Goal: Task Accomplishment & Management: Use online tool/utility

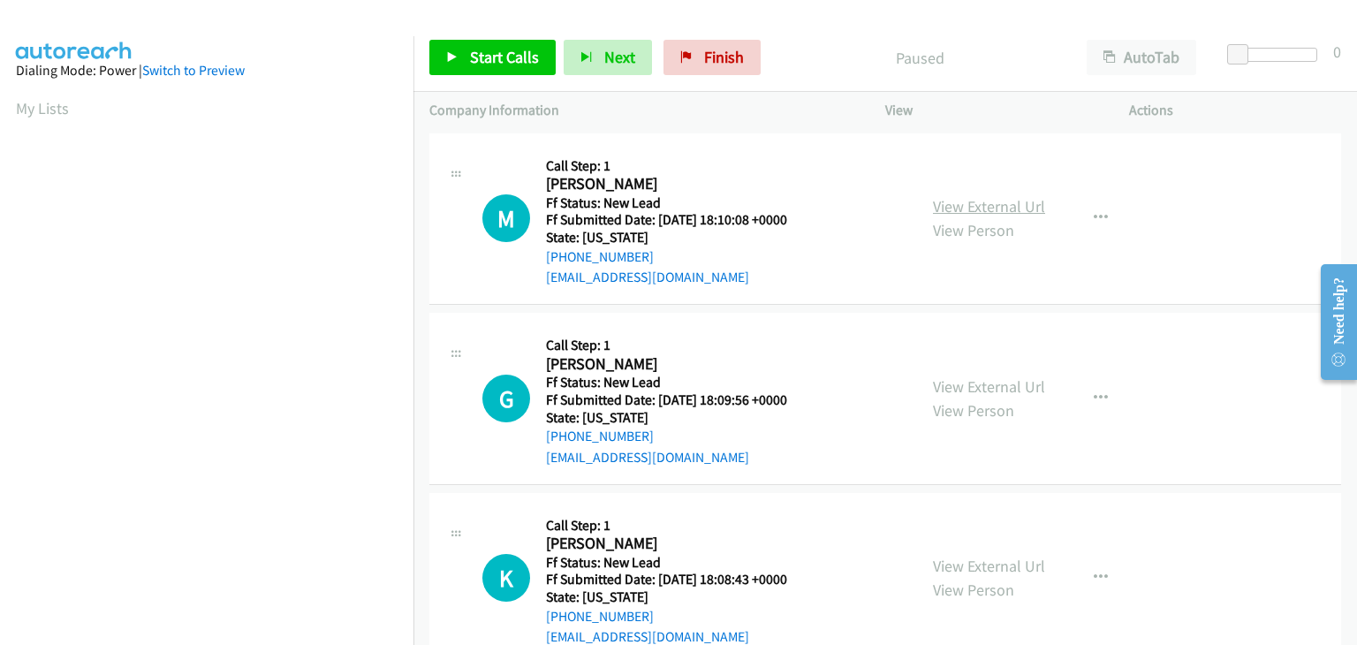
click at [952, 213] on link "View External Url" at bounding box center [989, 206] width 112 height 20
drag, startPoint x: 474, startPoint y: 58, endPoint x: 534, endPoint y: 68, distance: 60.0
click at [474, 58] on span "Start Calls" at bounding box center [504, 57] width 69 height 20
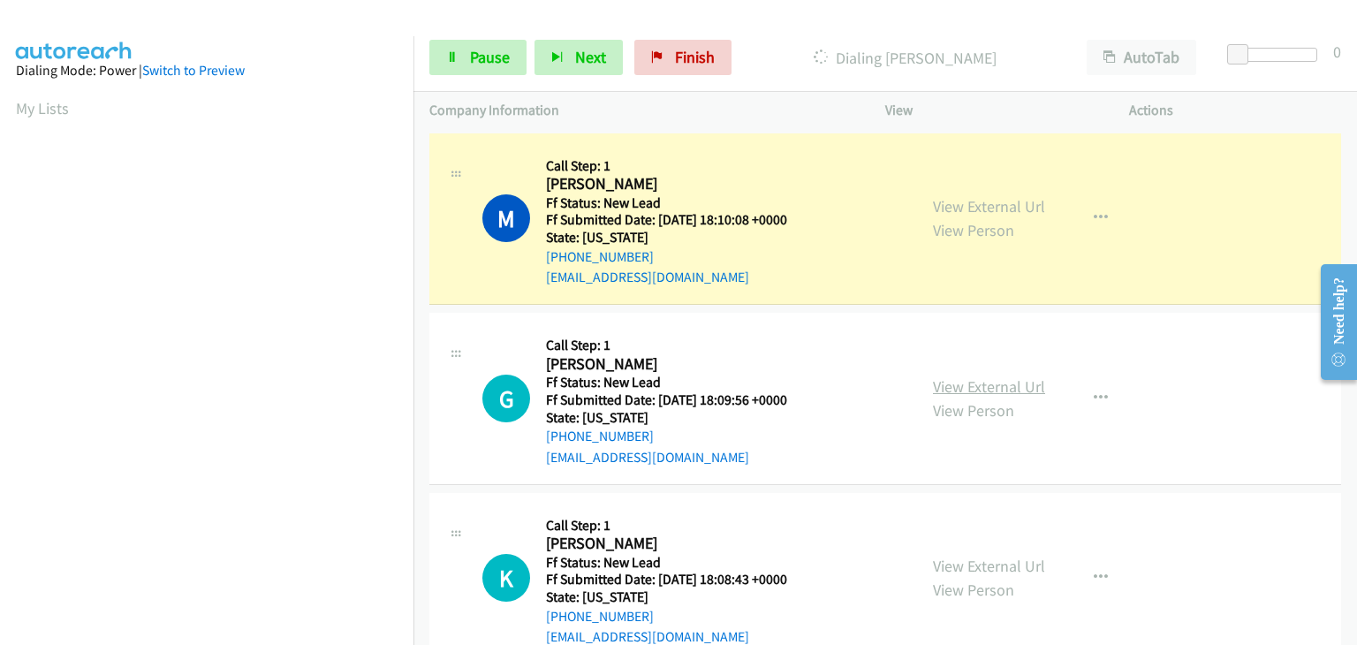
click at [965, 390] on link "View External Url" at bounding box center [989, 386] width 112 height 20
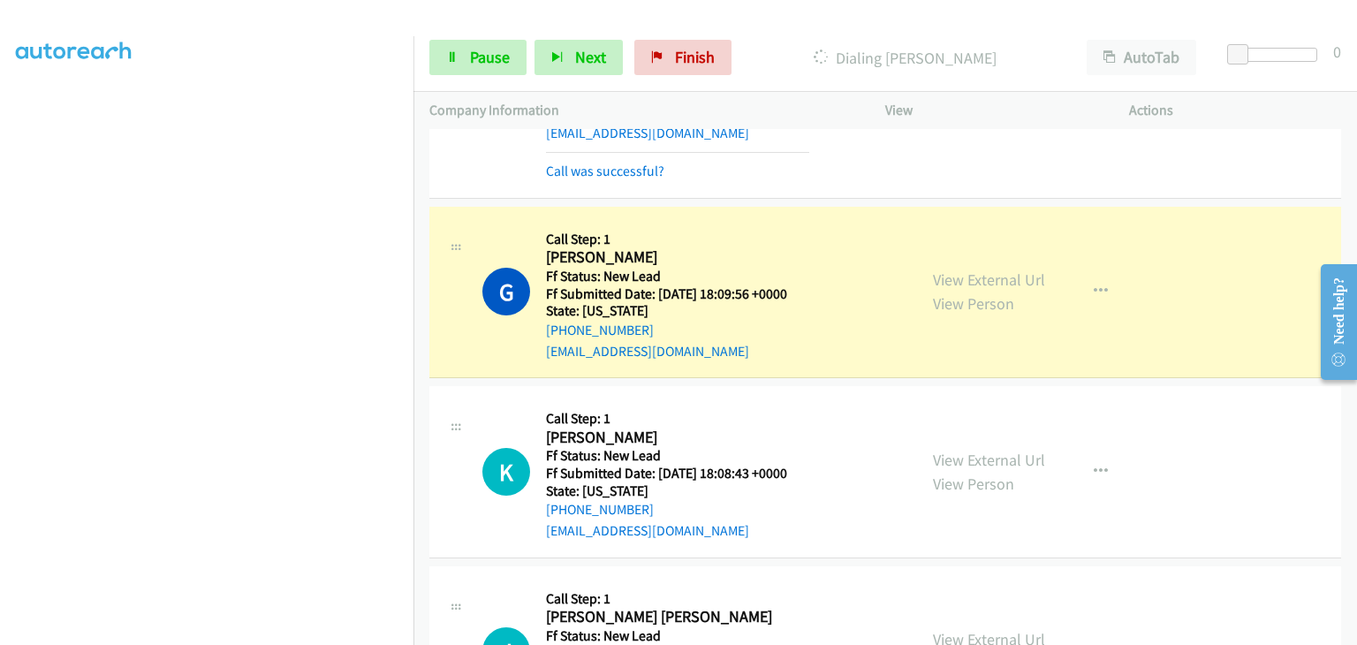
scroll to position [177, 0]
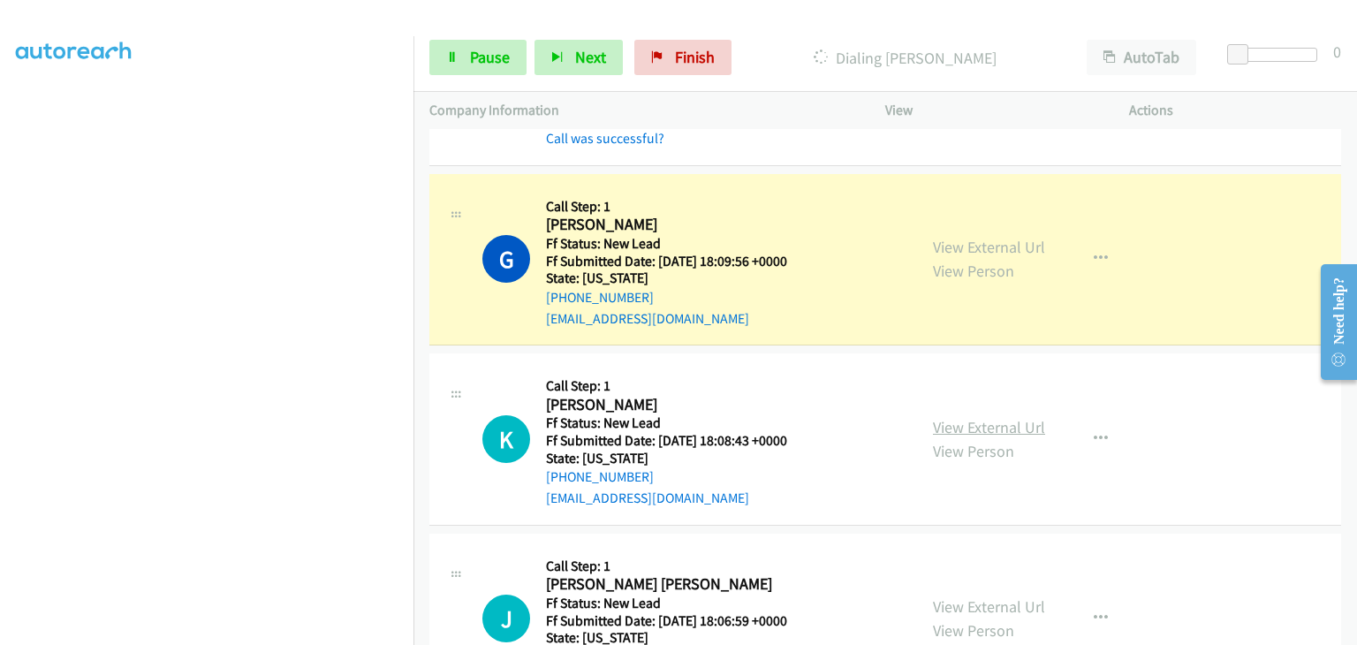
click at [975, 421] on link "View External Url" at bounding box center [989, 427] width 112 height 20
click at [489, 63] on span "Pause" at bounding box center [490, 57] width 40 height 20
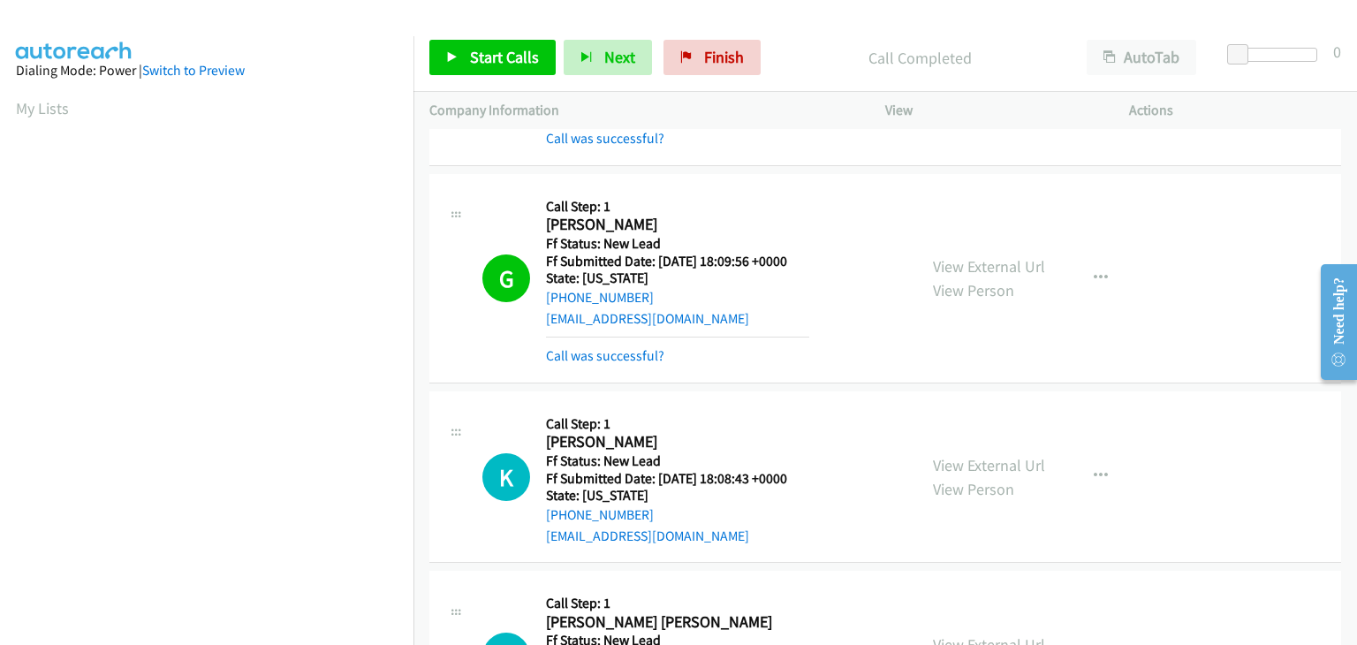
scroll to position [346, 0]
drag, startPoint x: 616, startPoint y: 354, endPoint x: 862, endPoint y: 353, distance: 246.5
click at [615, 349] on link "Call was successful?" at bounding box center [605, 355] width 118 height 17
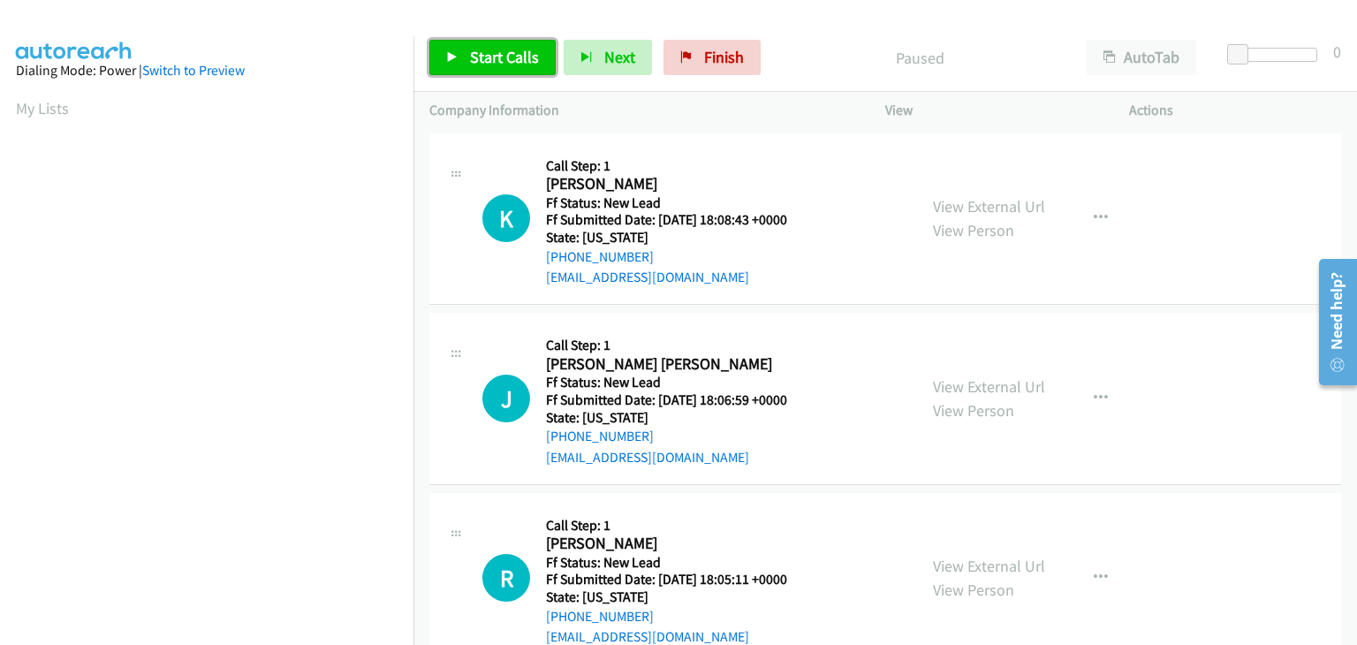
click at [509, 53] on span "Start Calls" at bounding box center [504, 57] width 69 height 20
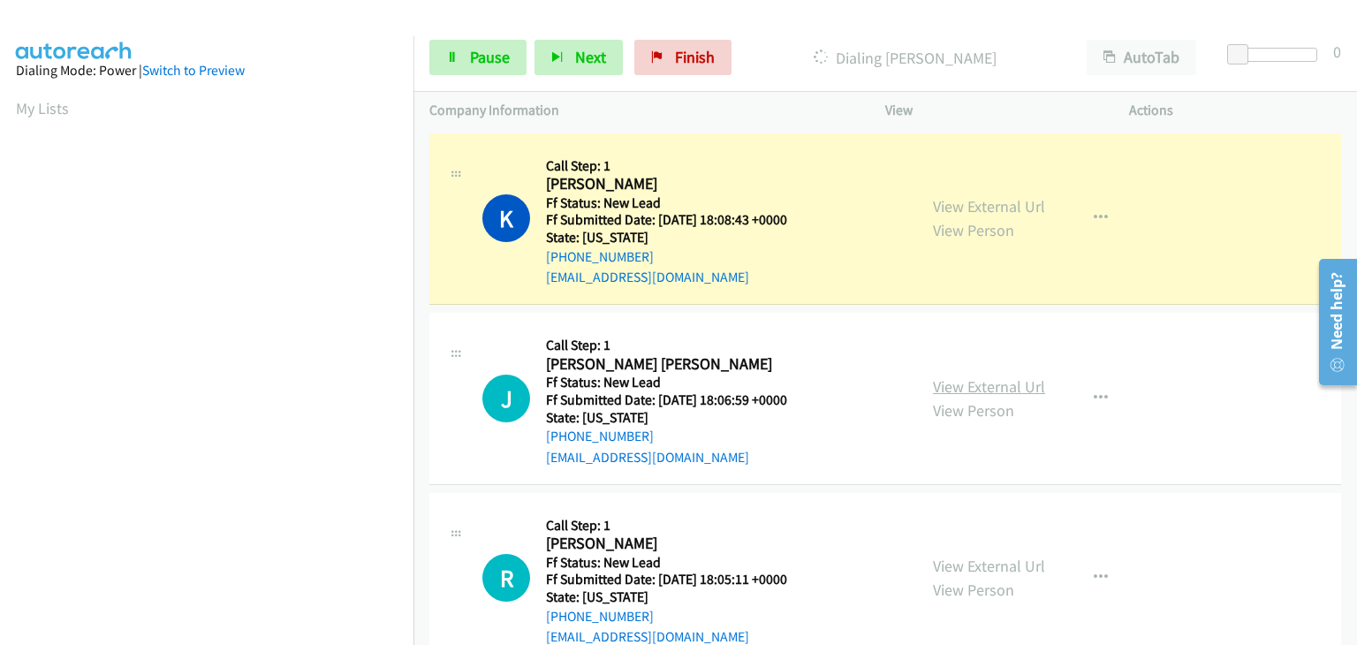
click at [980, 384] on link "View External Url" at bounding box center [989, 386] width 112 height 20
click at [494, 64] on span "Pause" at bounding box center [490, 57] width 40 height 20
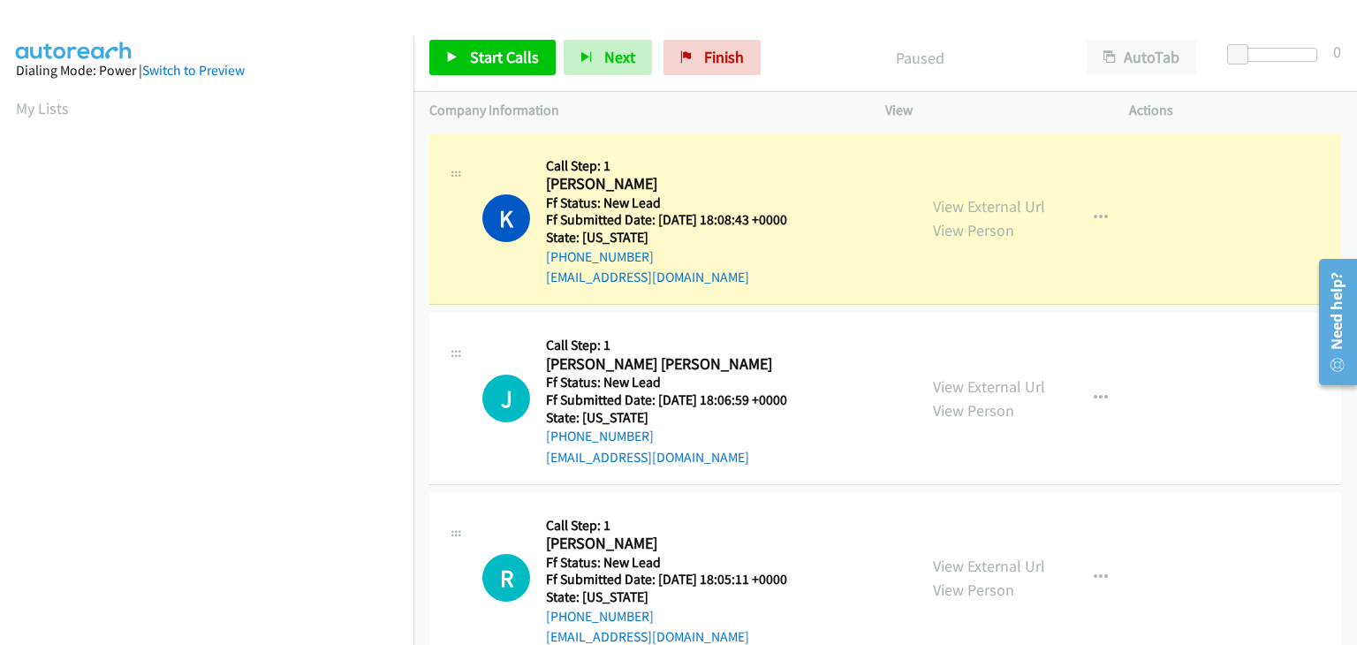
scroll to position [346, 0]
click at [493, 64] on span "Start Calls" at bounding box center [504, 57] width 69 height 20
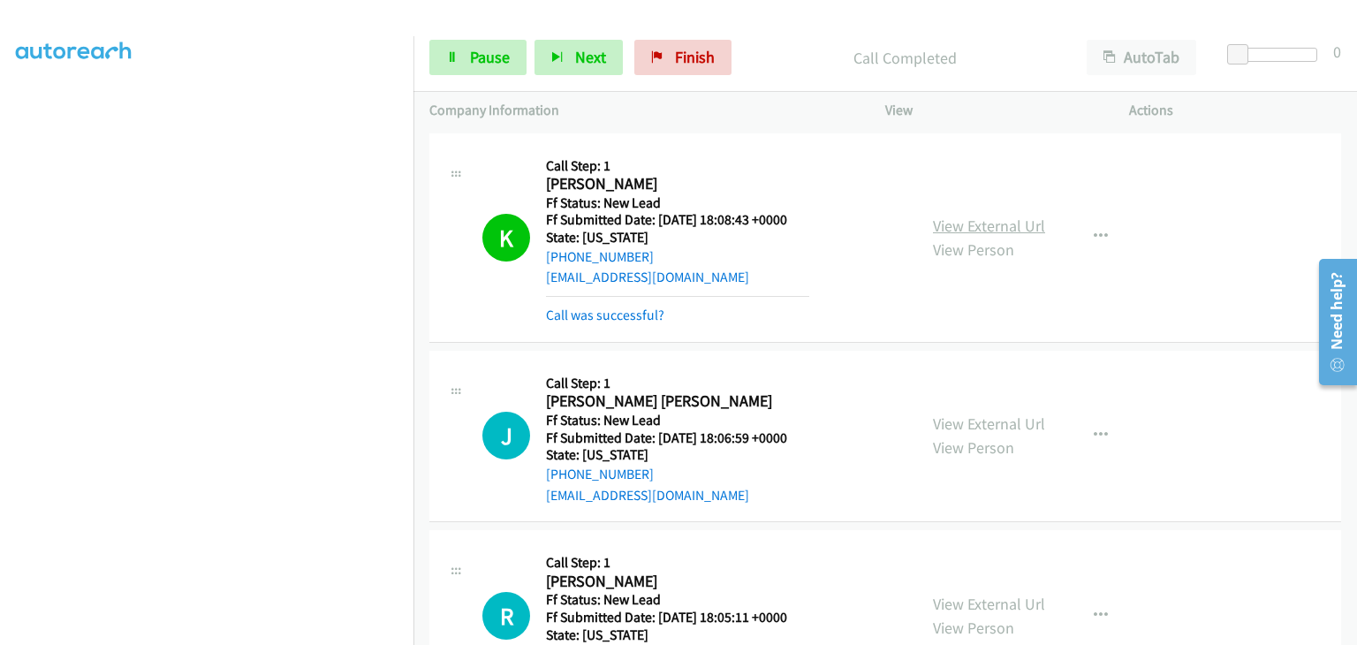
click at [997, 225] on link "View External Url" at bounding box center [989, 226] width 112 height 20
drag, startPoint x: 608, startPoint y: 316, endPoint x: 788, endPoint y: 319, distance: 180.3
click at [608, 316] on link "Call was successful?" at bounding box center [605, 315] width 118 height 17
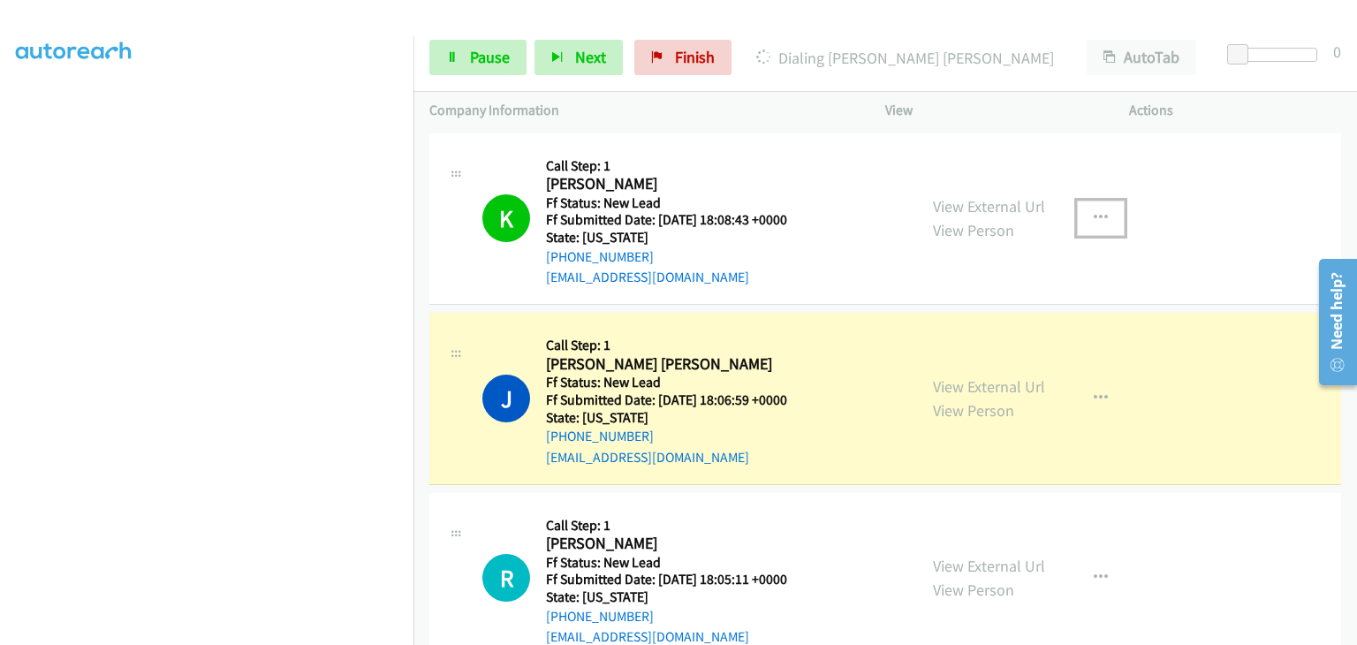
click at [1094, 220] on icon "button" at bounding box center [1101, 218] width 14 height 14
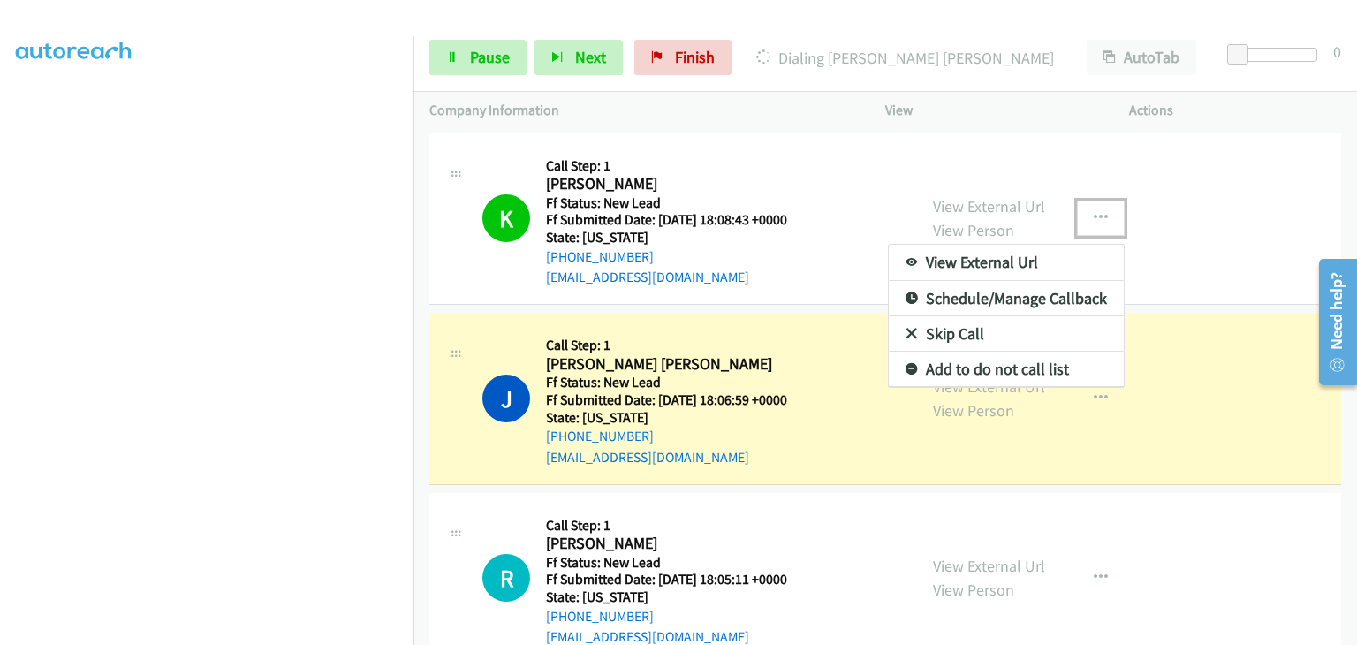
click at [953, 365] on link "Add to do not call list" at bounding box center [1006, 369] width 235 height 35
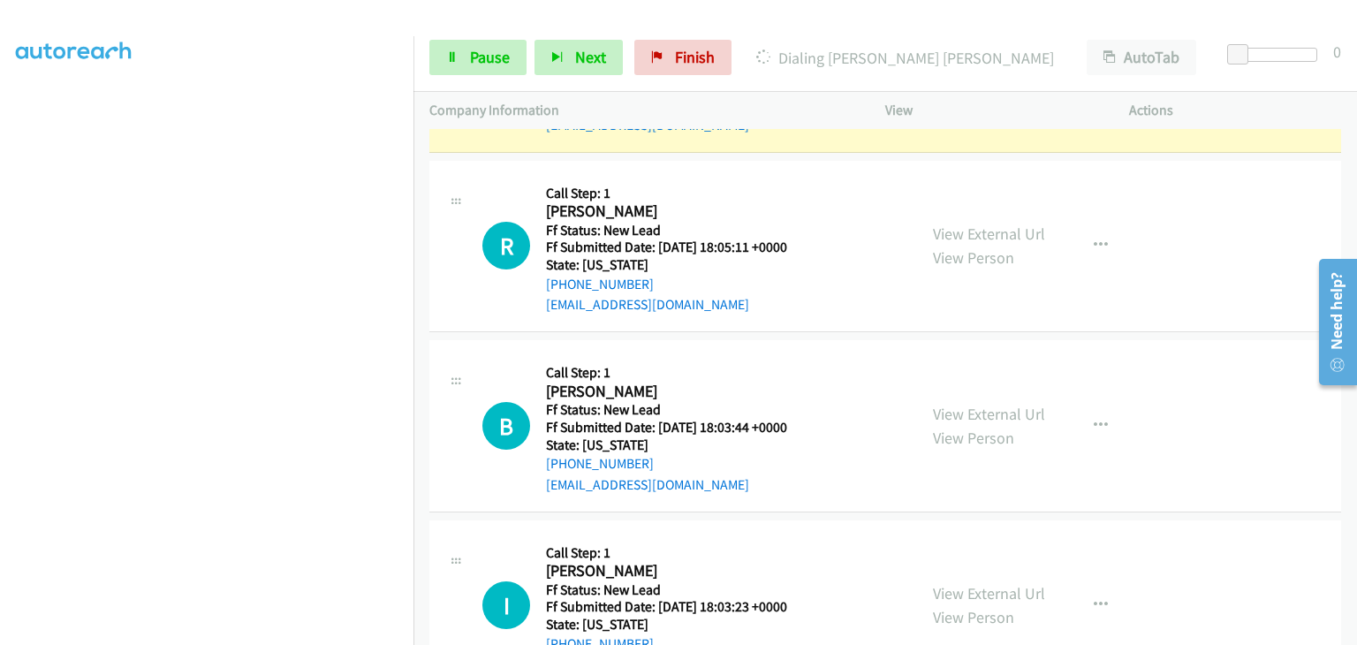
scroll to position [0, 0]
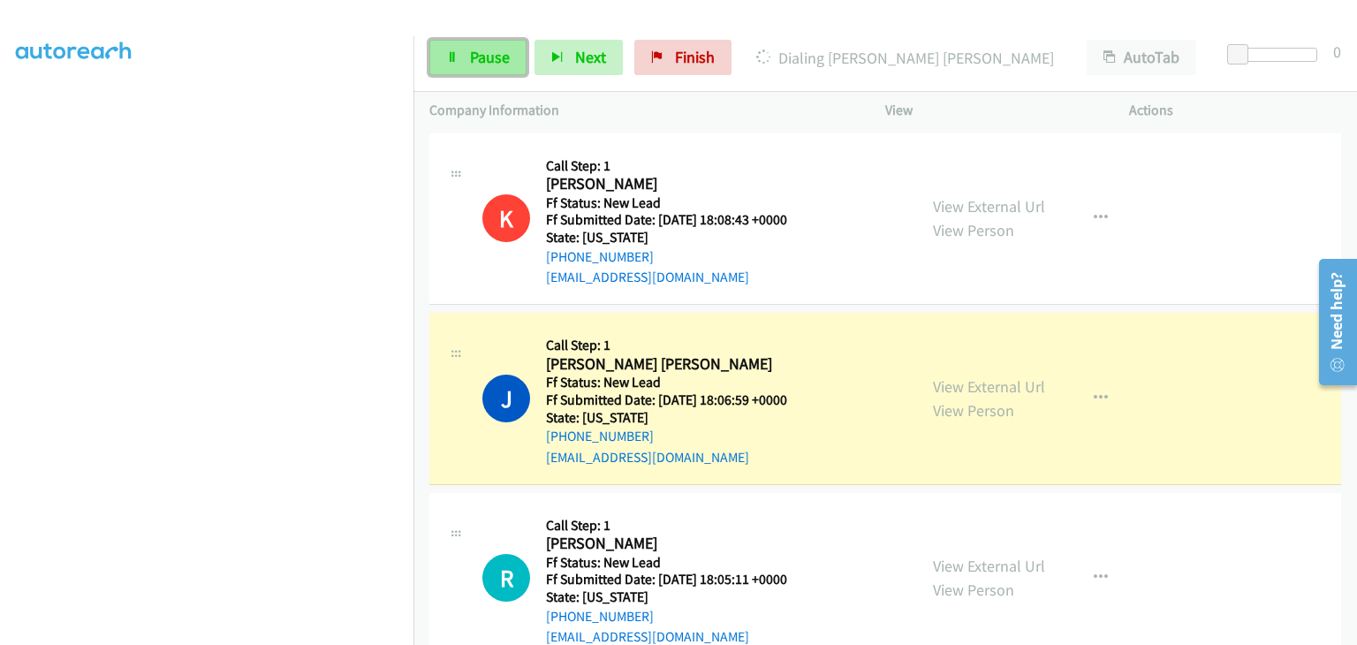
click at [454, 57] on icon at bounding box center [452, 58] width 12 height 12
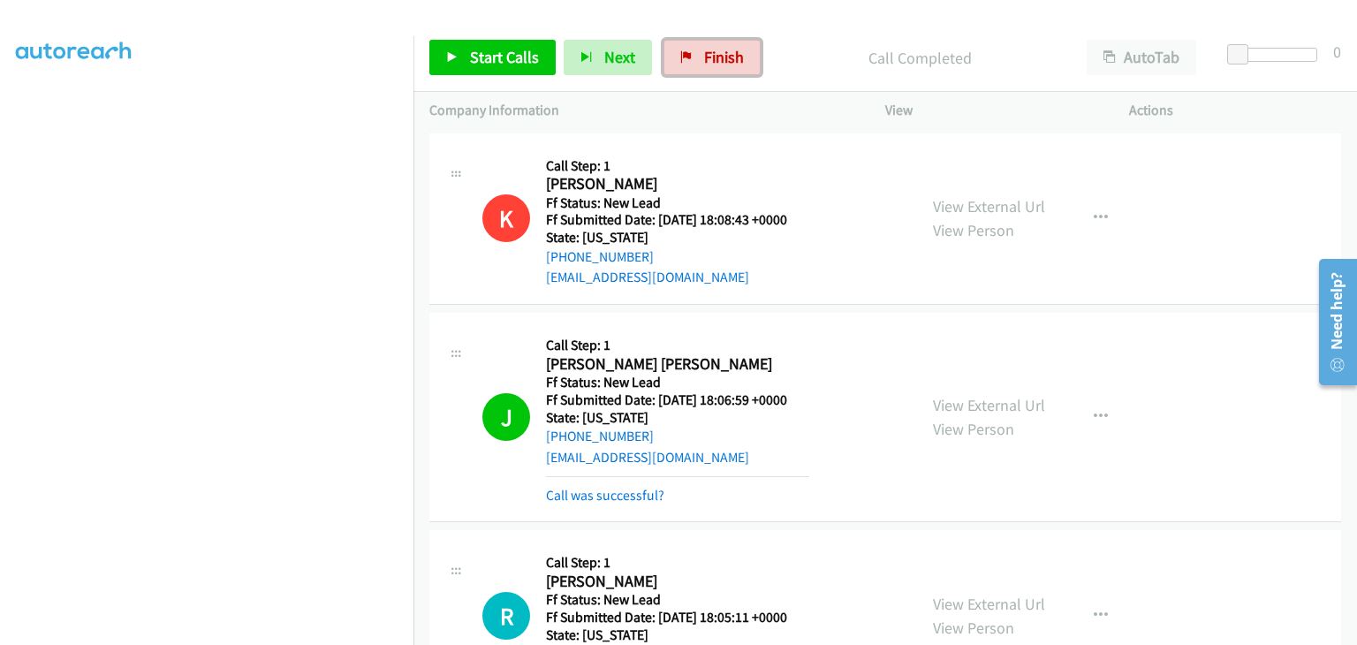
click at [704, 48] on span "Finish" at bounding box center [724, 57] width 40 height 20
